Goal: Information Seeking & Learning: Find specific fact

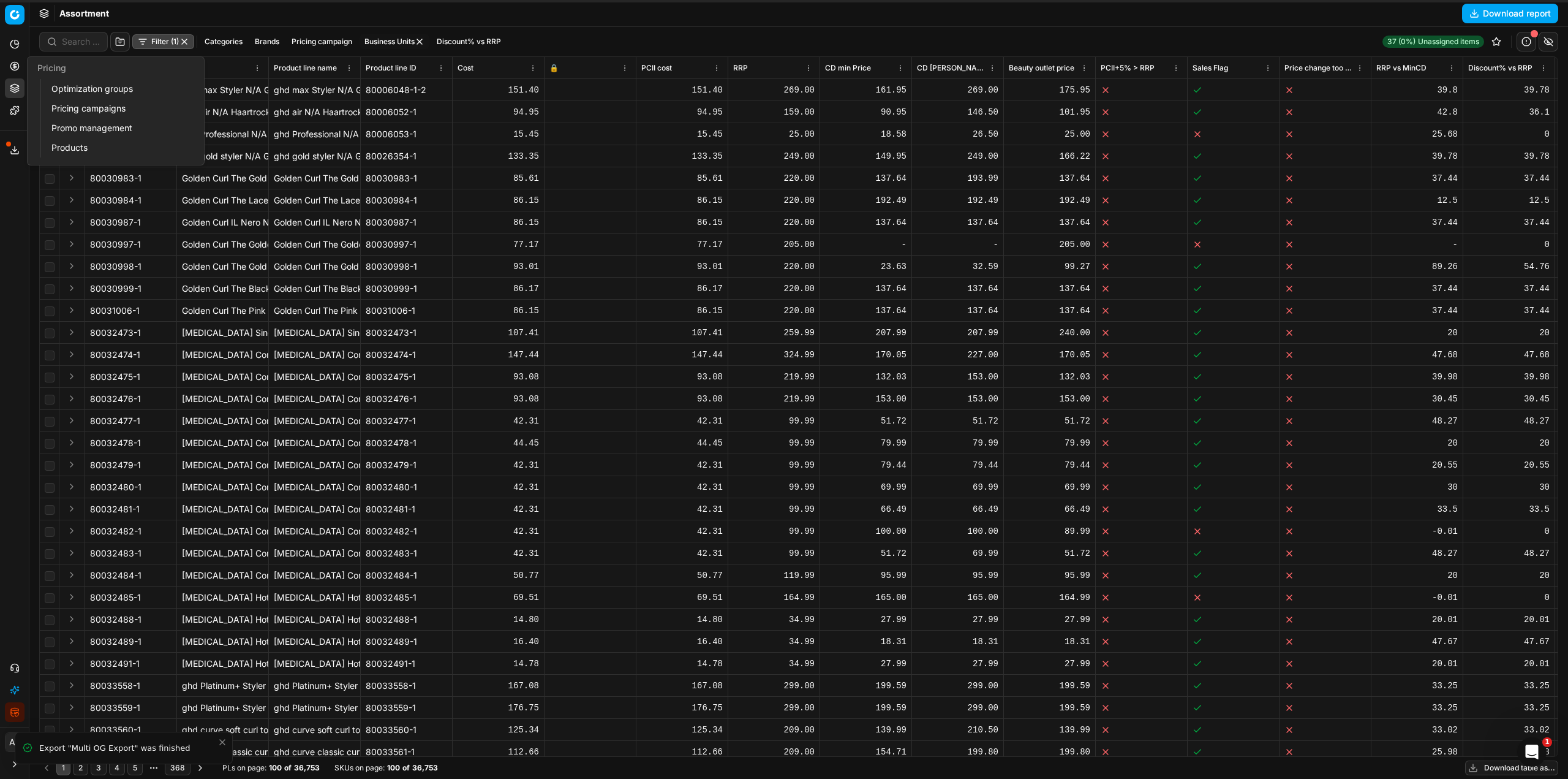
click at [93, 91] on link "Optimization groups" at bounding box center [118, 88] width 143 height 17
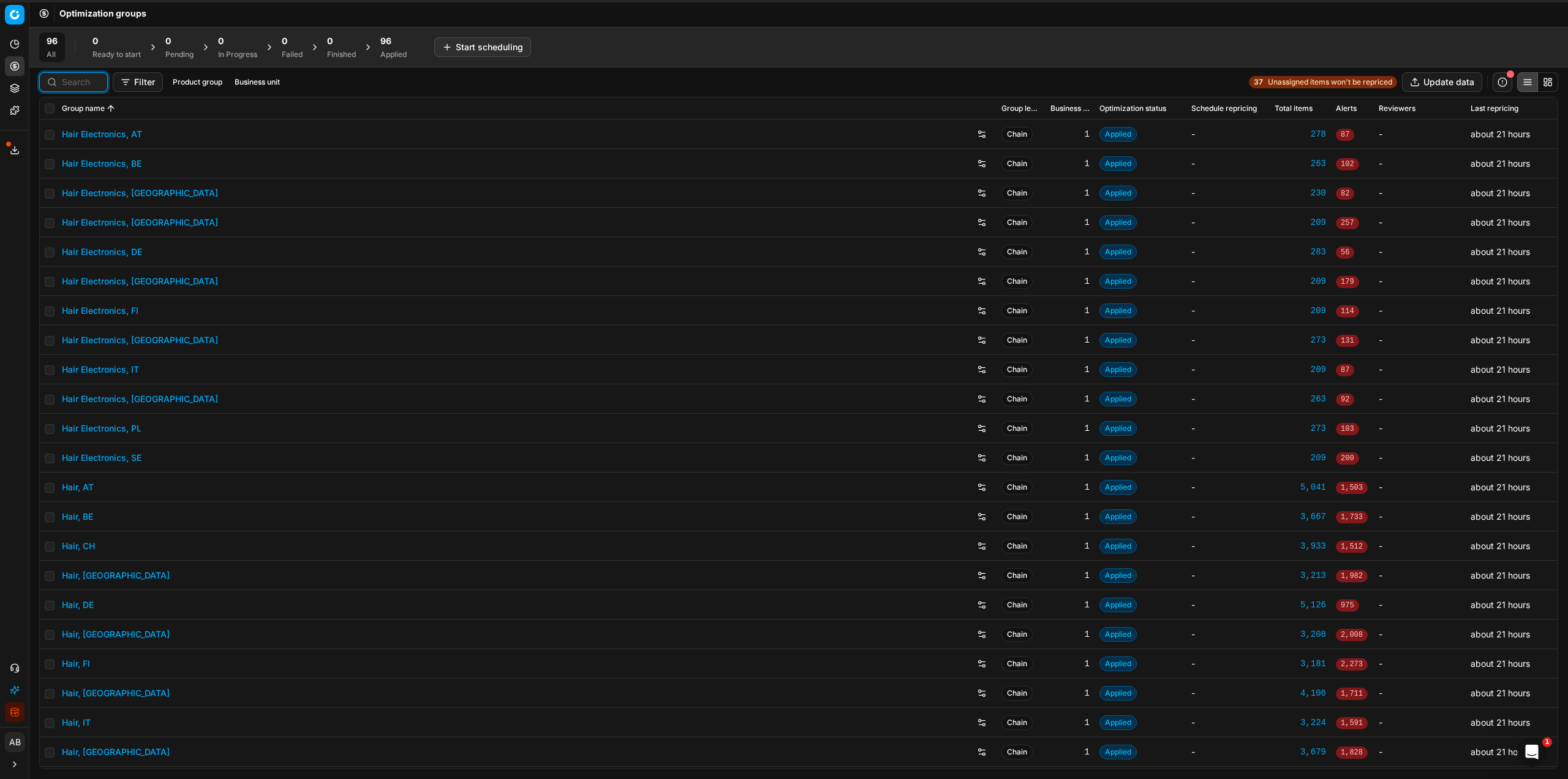
click at [80, 76] on input at bounding box center [81, 82] width 38 height 12
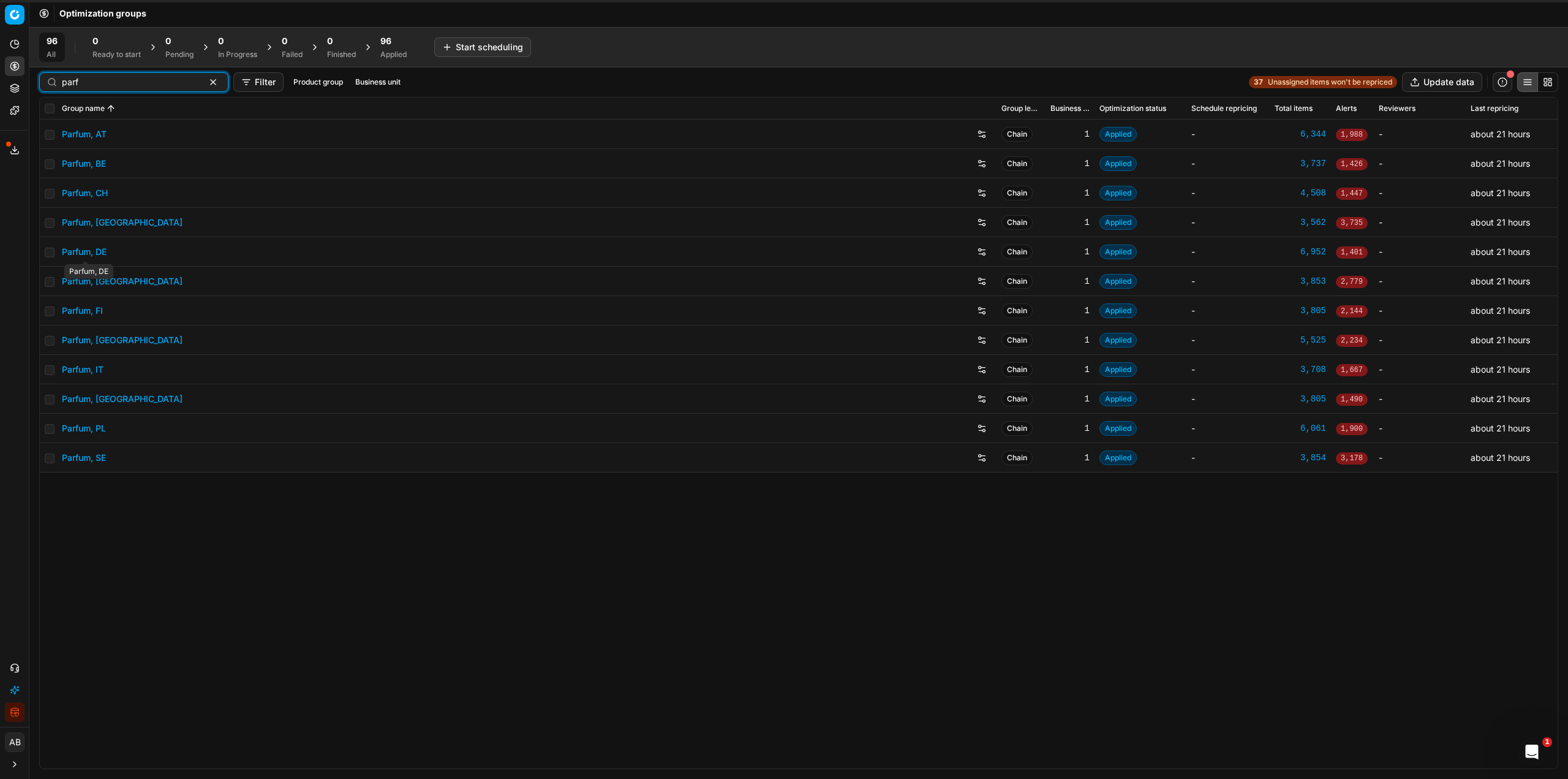
type input "parf"
click at [85, 257] on link "Parfum, DE" at bounding box center [84, 251] width 45 height 12
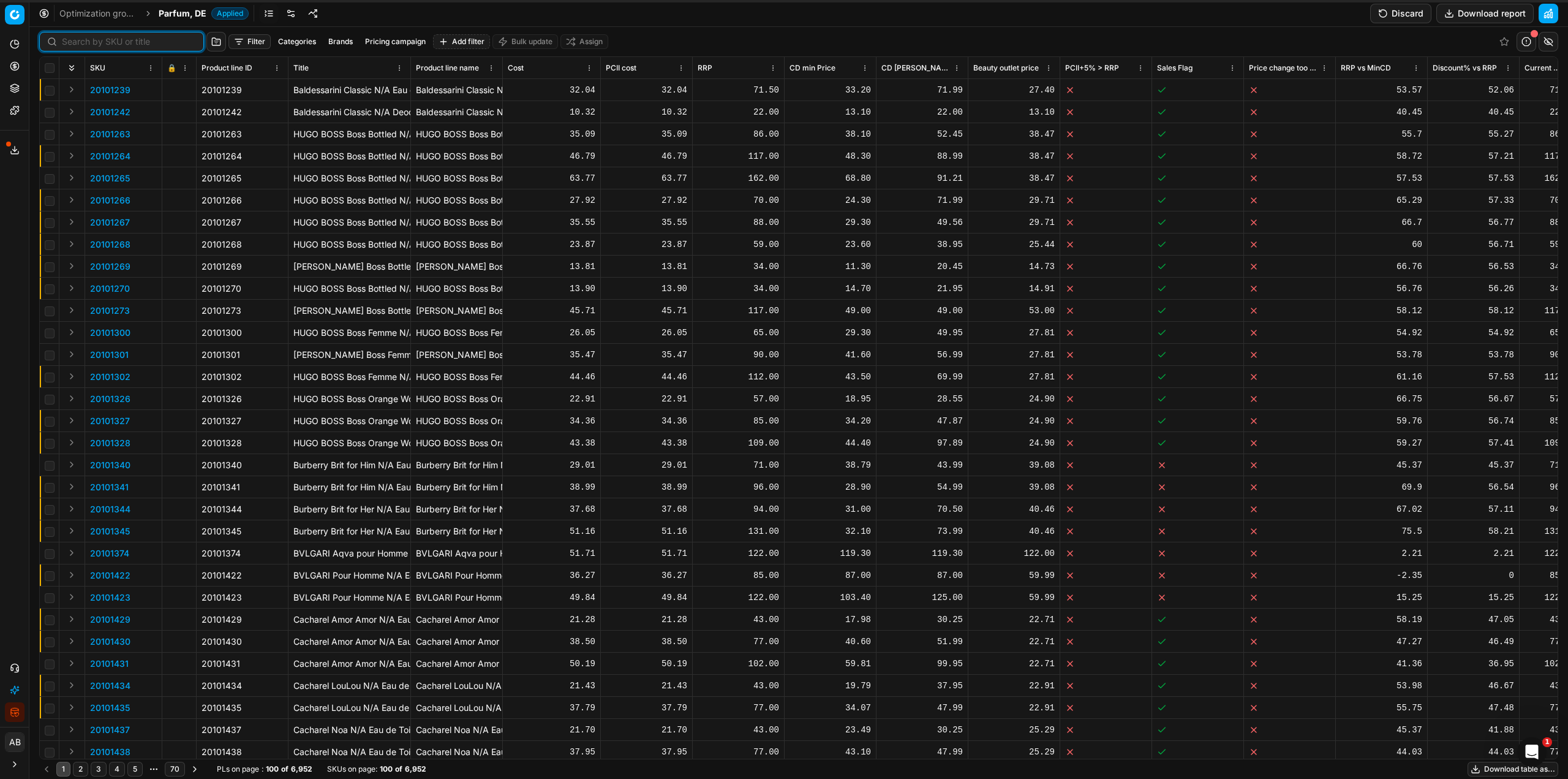
click at [87, 38] on input at bounding box center [129, 42] width 134 height 12
paste input "80035331-100"
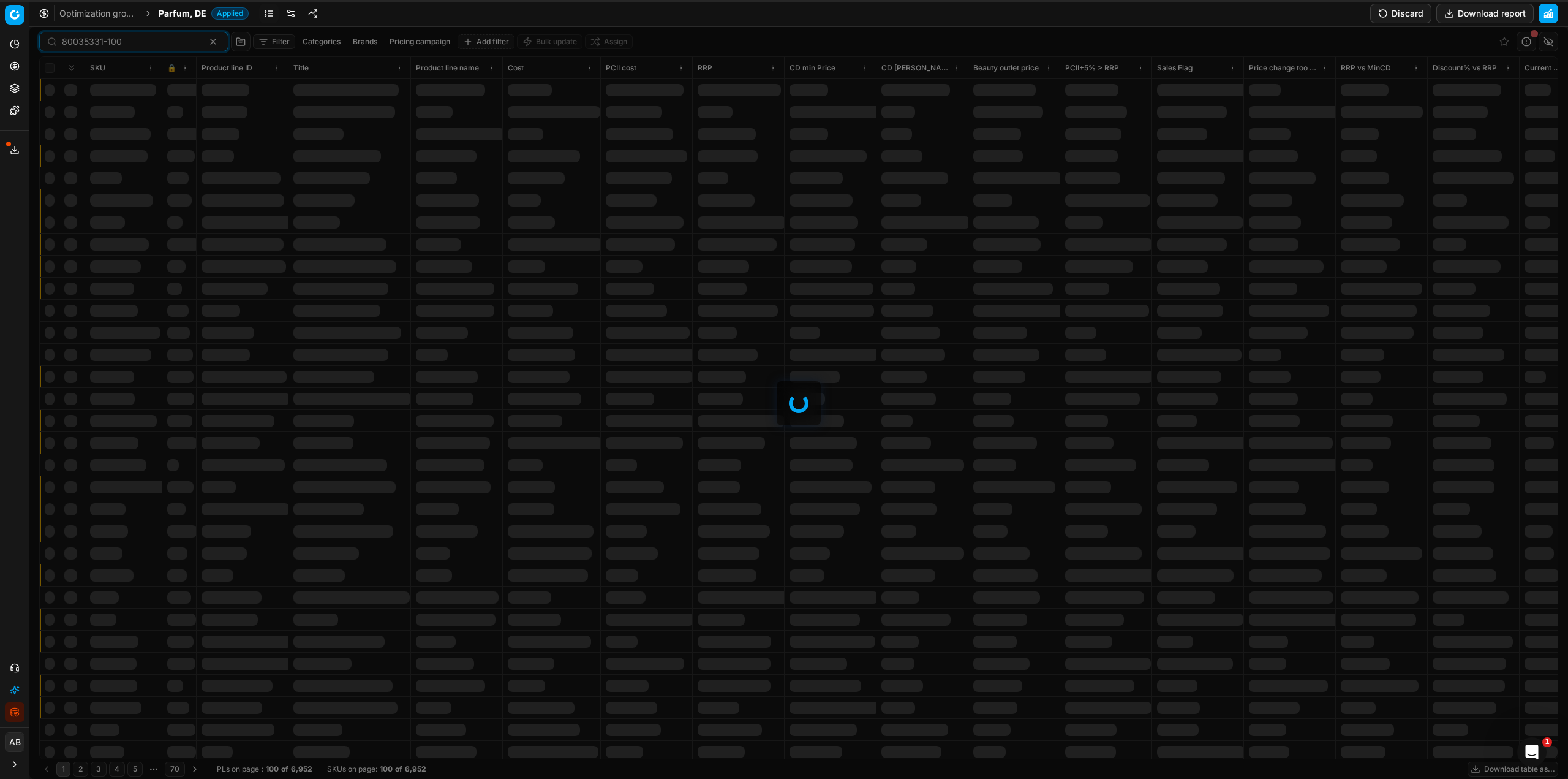
type input "80035331-100"
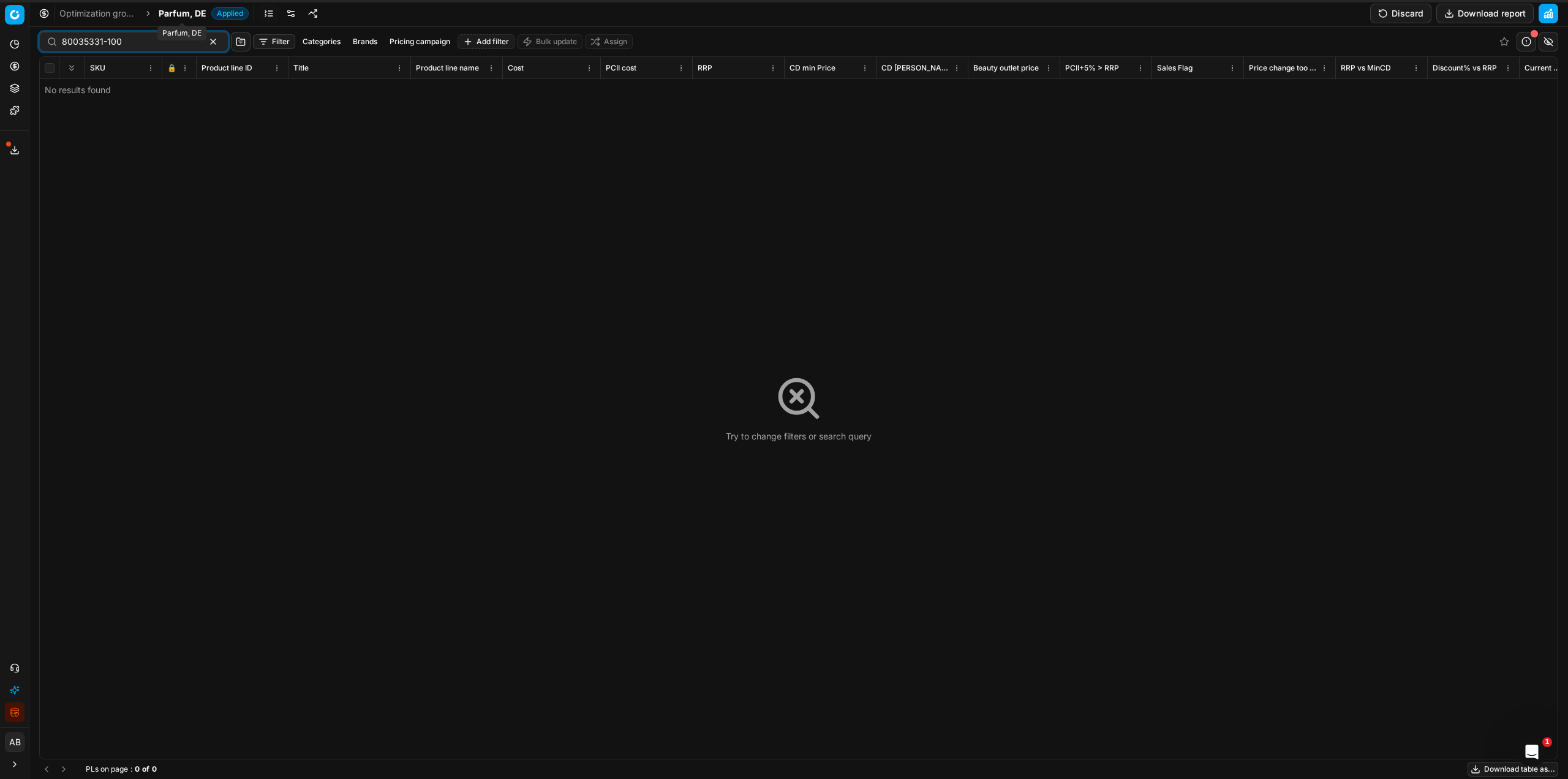
click at [183, 14] on span "Parfum, DE" at bounding box center [183, 14] width 48 height 12
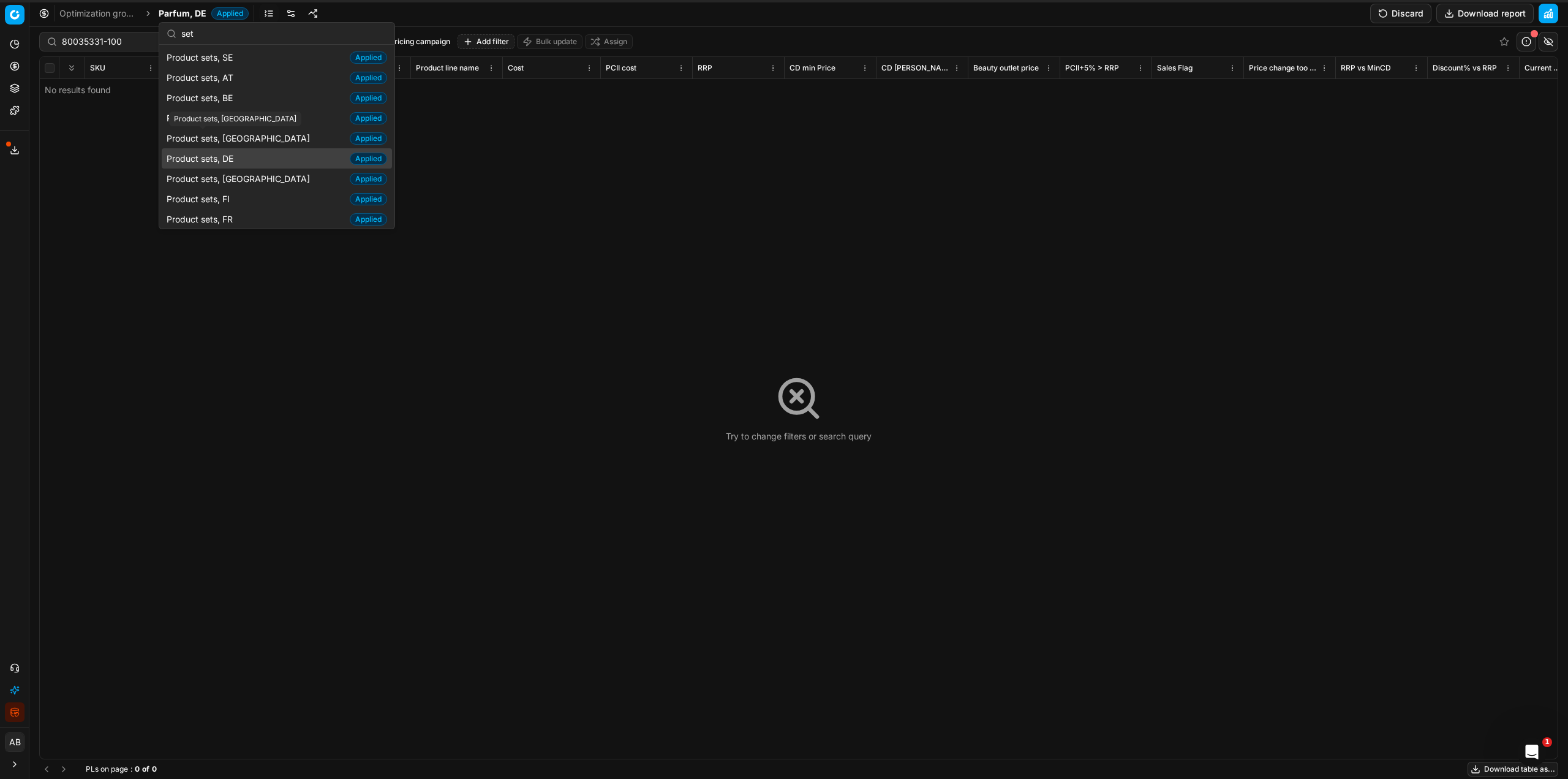
type input "set"
click at [228, 158] on span "Product sets, DE" at bounding box center [202, 159] width 71 height 12
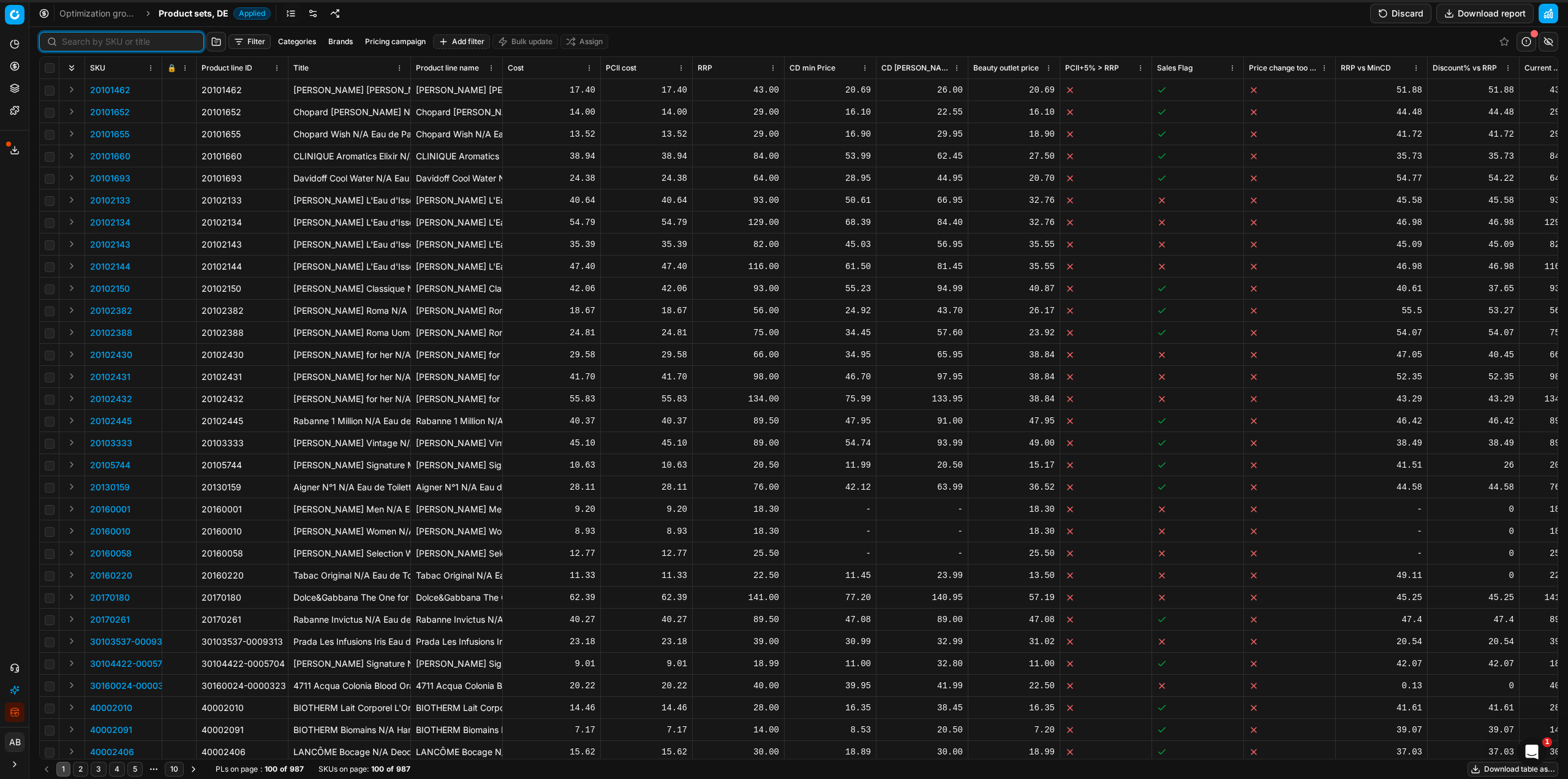
click at [83, 37] on input at bounding box center [129, 42] width 134 height 12
paste input "80035331-100"
type input "80035331-100"
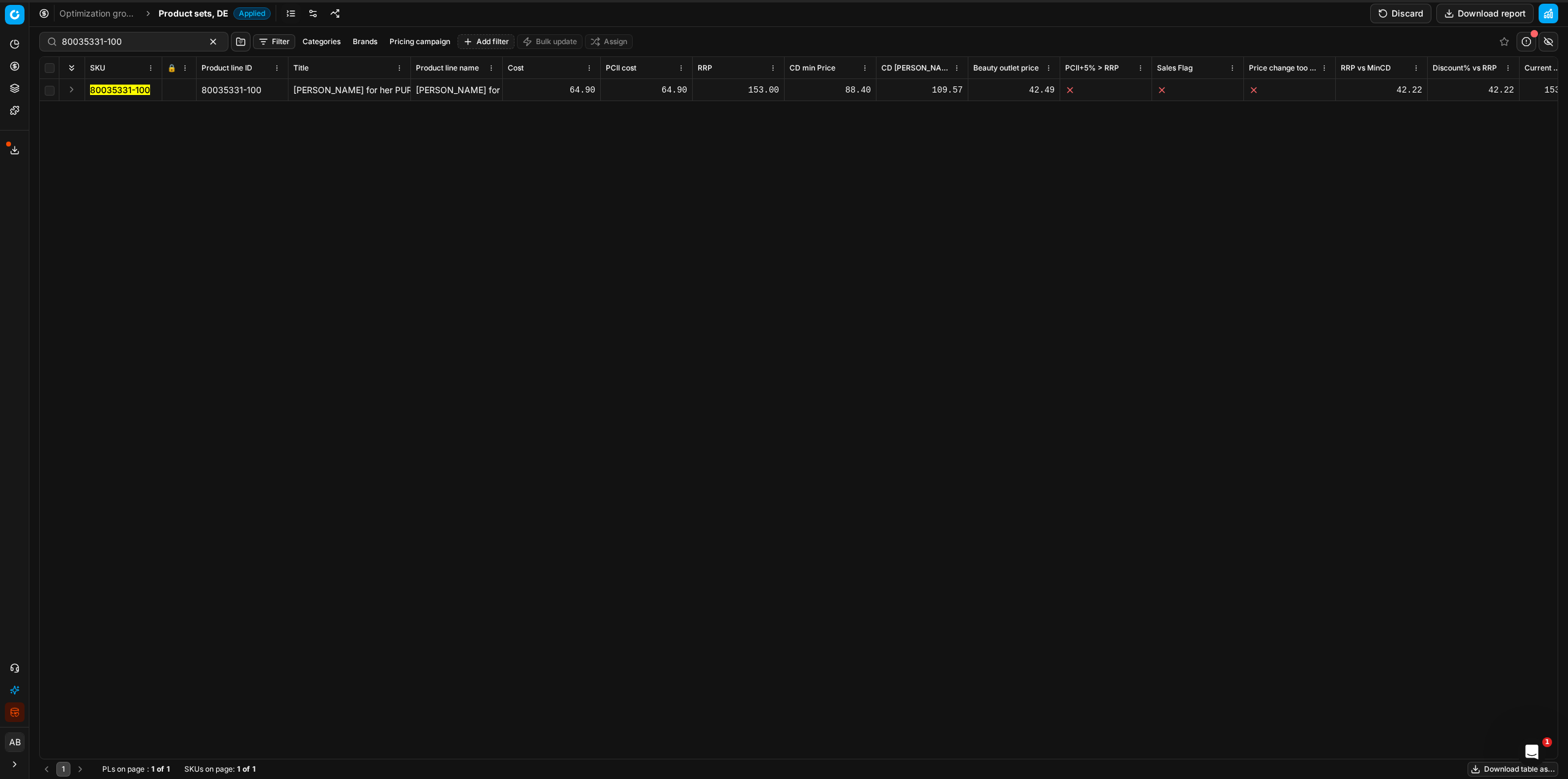
click at [128, 91] on mark "80035331-100" at bounding box center [120, 90] width 60 height 10
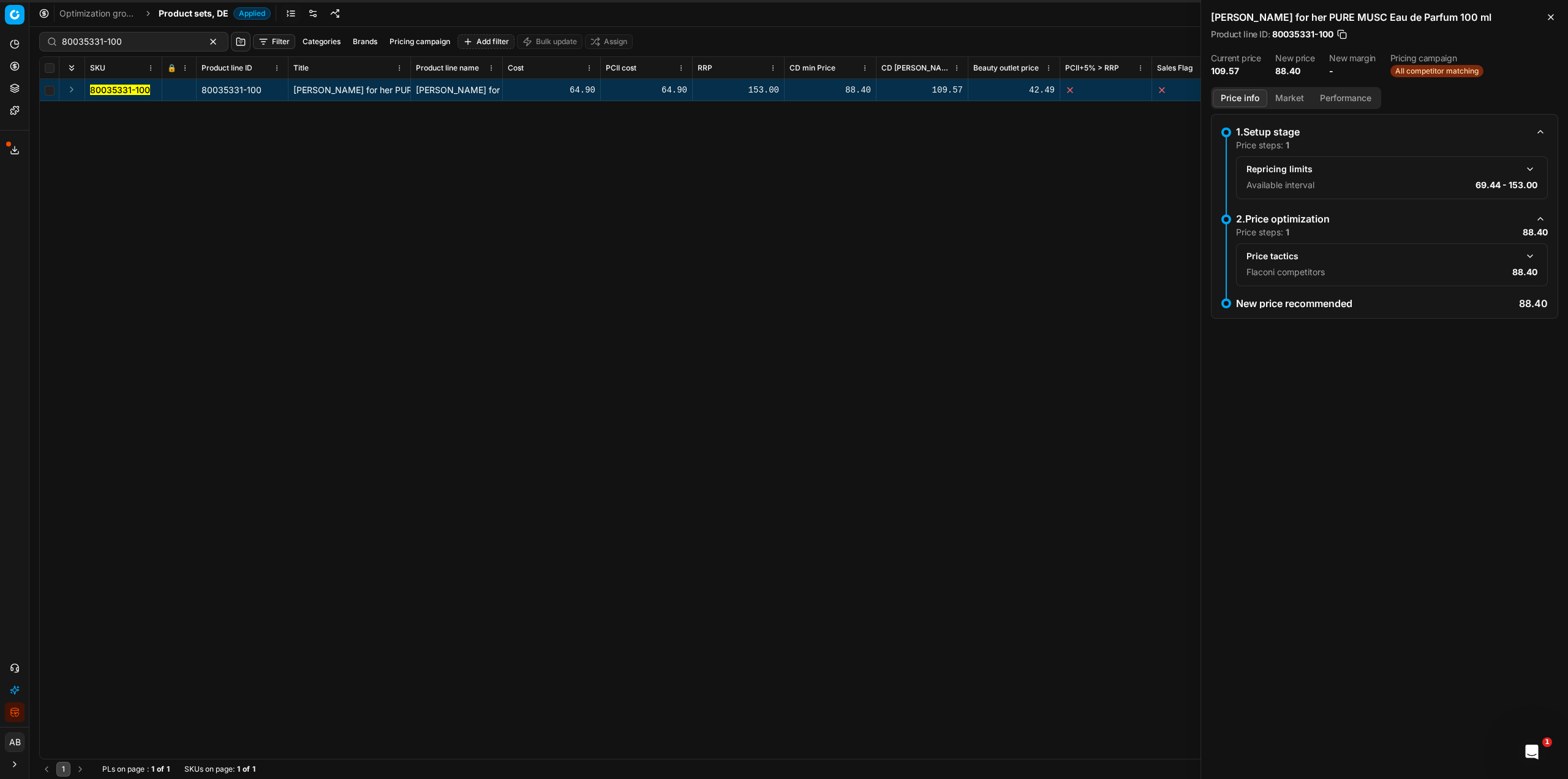
click at [1531, 257] on button "button" at bounding box center [1530, 256] width 14 height 14
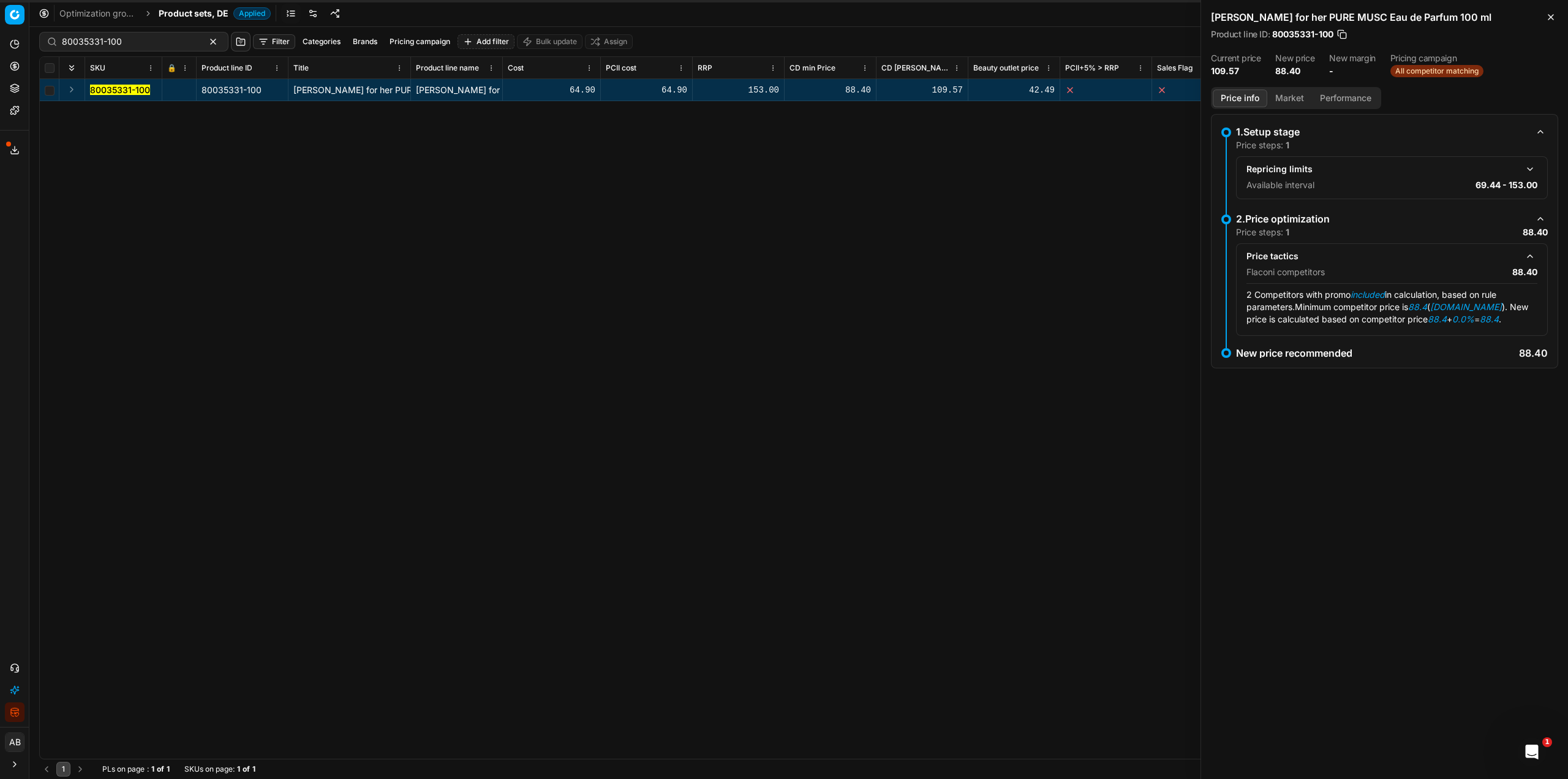
click at [1302, 93] on button "Market" at bounding box center [1289, 98] width 45 height 18
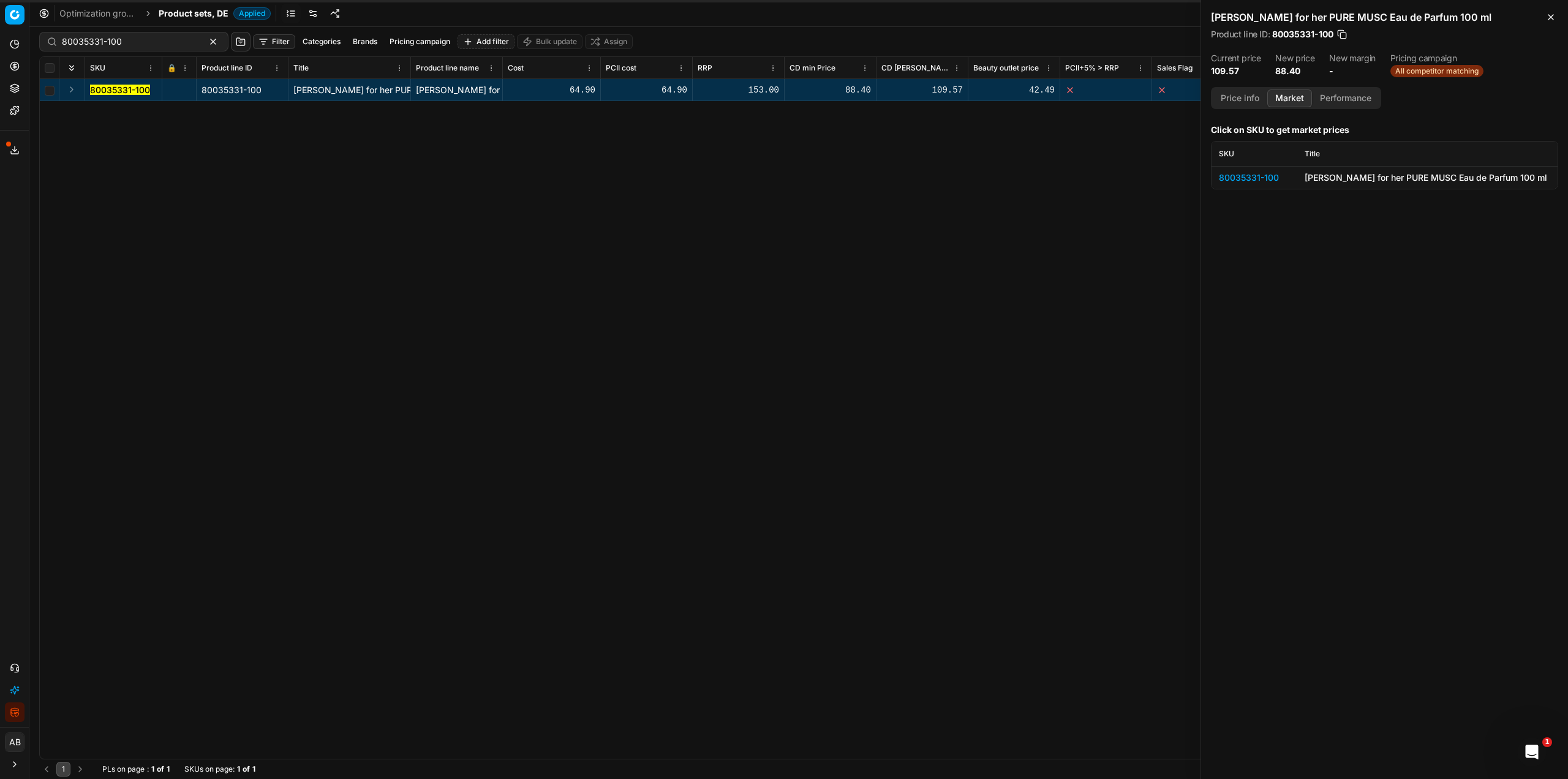
click at [1272, 178] on div "80035331-100" at bounding box center [1255, 178] width 71 height 12
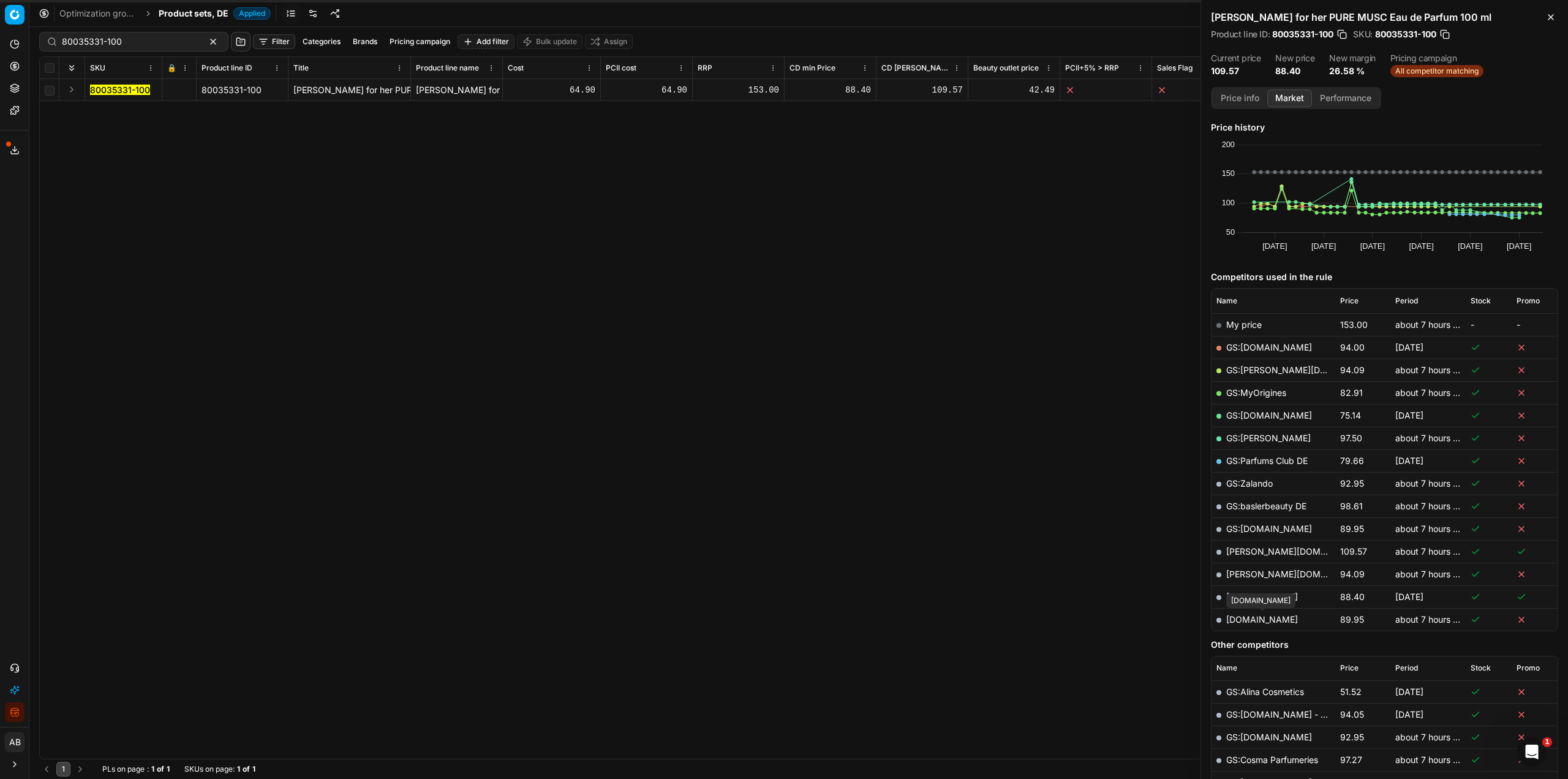
click at [1286, 617] on link "[DOMAIN_NAME]" at bounding box center [1262, 619] width 71 height 10
click at [1252, 599] on link "[DOMAIN_NAME]" at bounding box center [1262, 596] width 71 height 10
click at [1289, 622] on link "[DOMAIN_NAME]" at bounding box center [1262, 619] width 71 height 10
